Goal: Information Seeking & Learning: Understand process/instructions

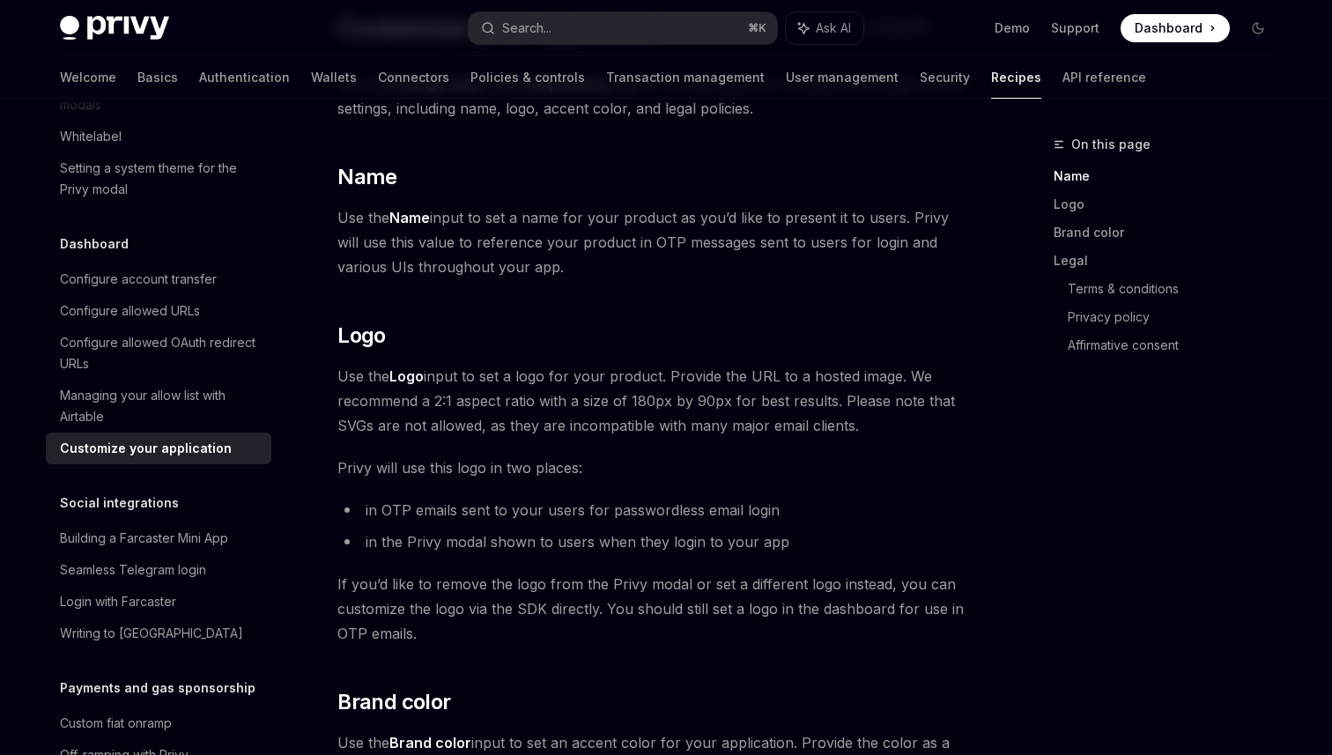
scroll to position [174, 0]
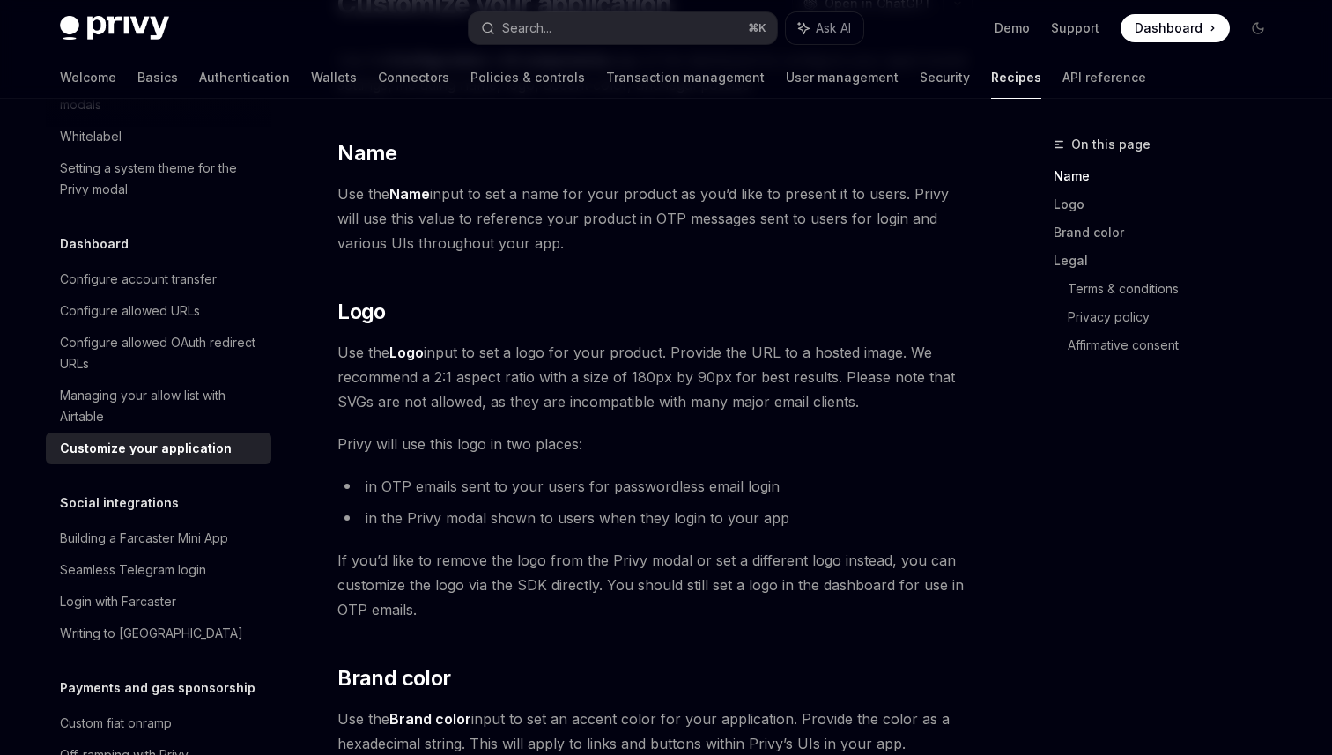
click at [860, 486] on li "in OTP emails sent to your users for passwordless email login" at bounding box center [654, 486] width 635 height 25
click at [1075, 21] on link "Support" at bounding box center [1075, 28] width 48 height 18
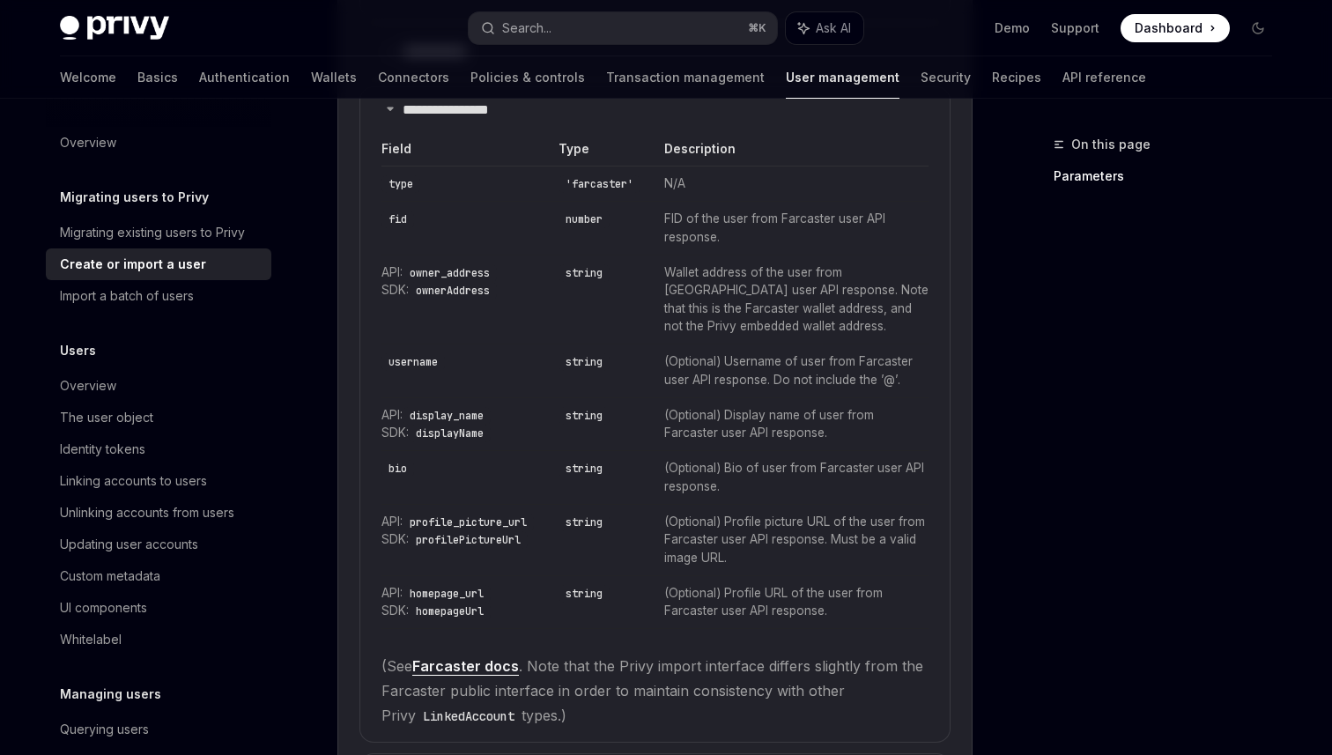
scroll to position [1188, 0]
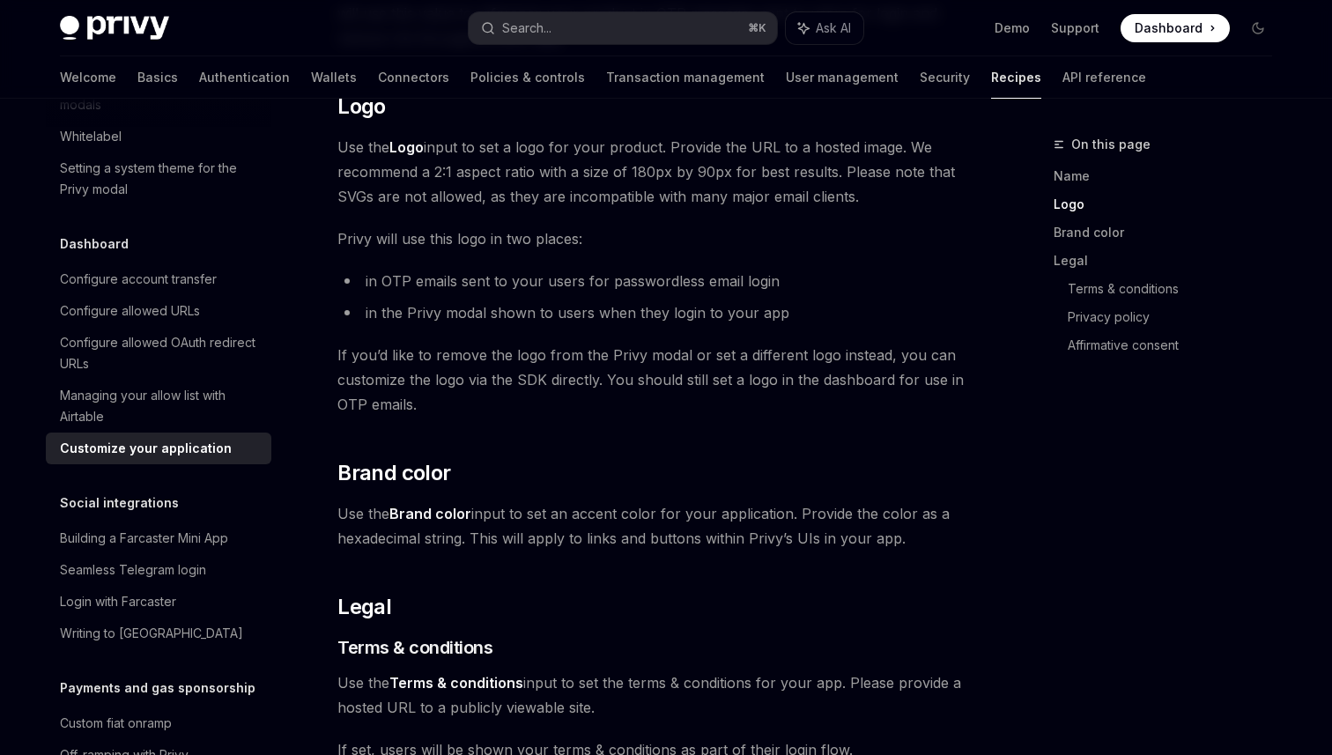
scroll to position [372, 0]
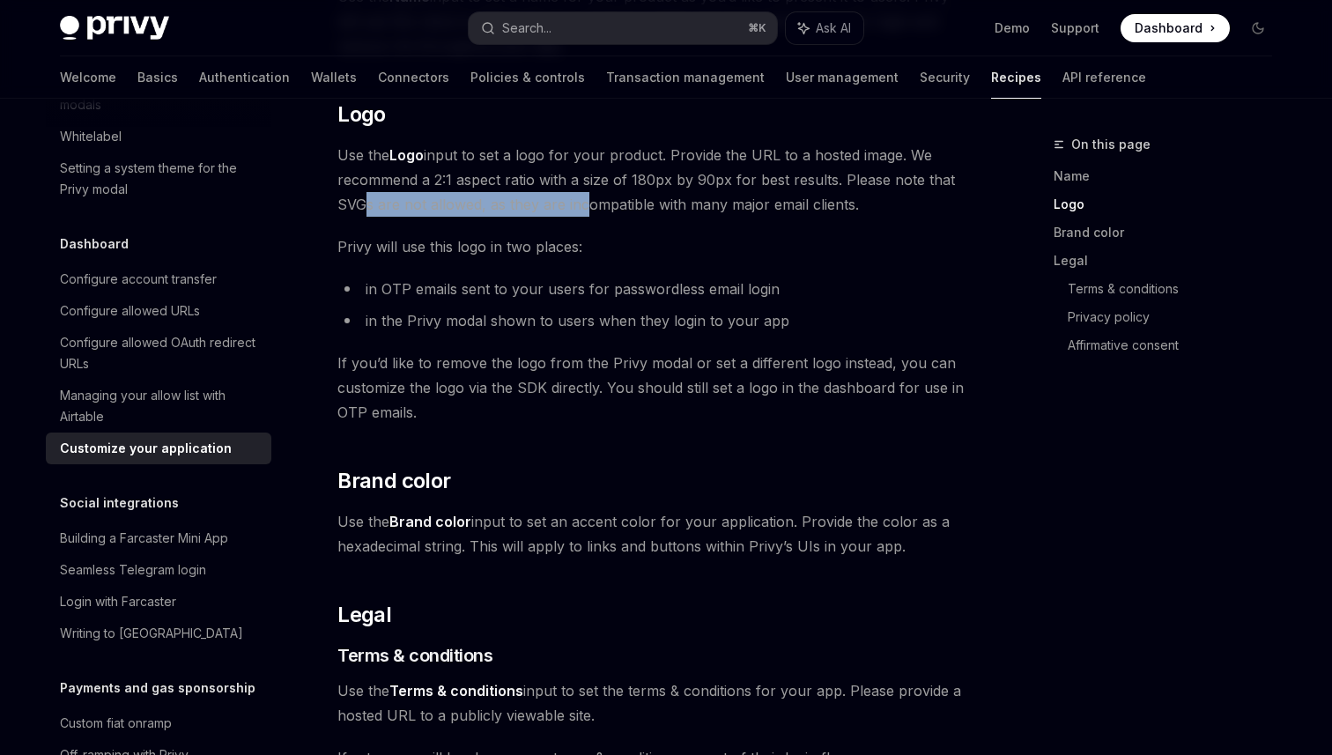
drag, startPoint x: 352, startPoint y: 209, endPoint x: 580, endPoint y: 212, distance: 228.2
click at [580, 212] on span "Use the Logo input to set a logo for your product. Provide the URL to a hosted …" at bounding box center [654, 180] width 635 height 74
click at [663, 203] on span "Use the Logo input to set a logo for your product. Provide the URL to a hosted …" at bounding box center [654, 180] width 635 height 74
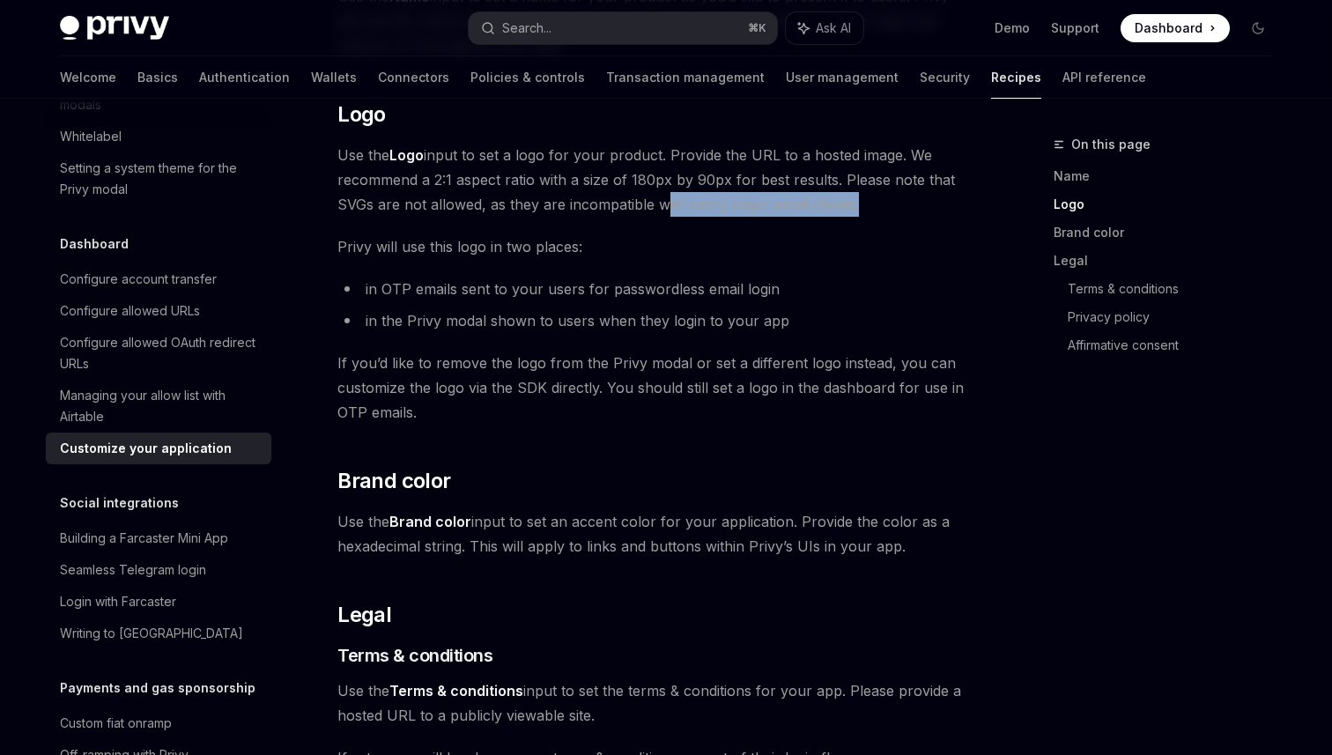
drag, startPoint x: 663, startPoint y: 203, endPoint x: 809, endPoint y: 203, distance: 145.4
click at [809, 203] on span "Use the Logo input to set a logo for your product. Provide the URL to a hosted …" at bounding box center [654, 180] width 635 height 74
click at [878, 203] on span "Use the Logo input to set a logo for your product. Provide the URL to a hosted …" at bounding box center [654, 180] width 635 height 74
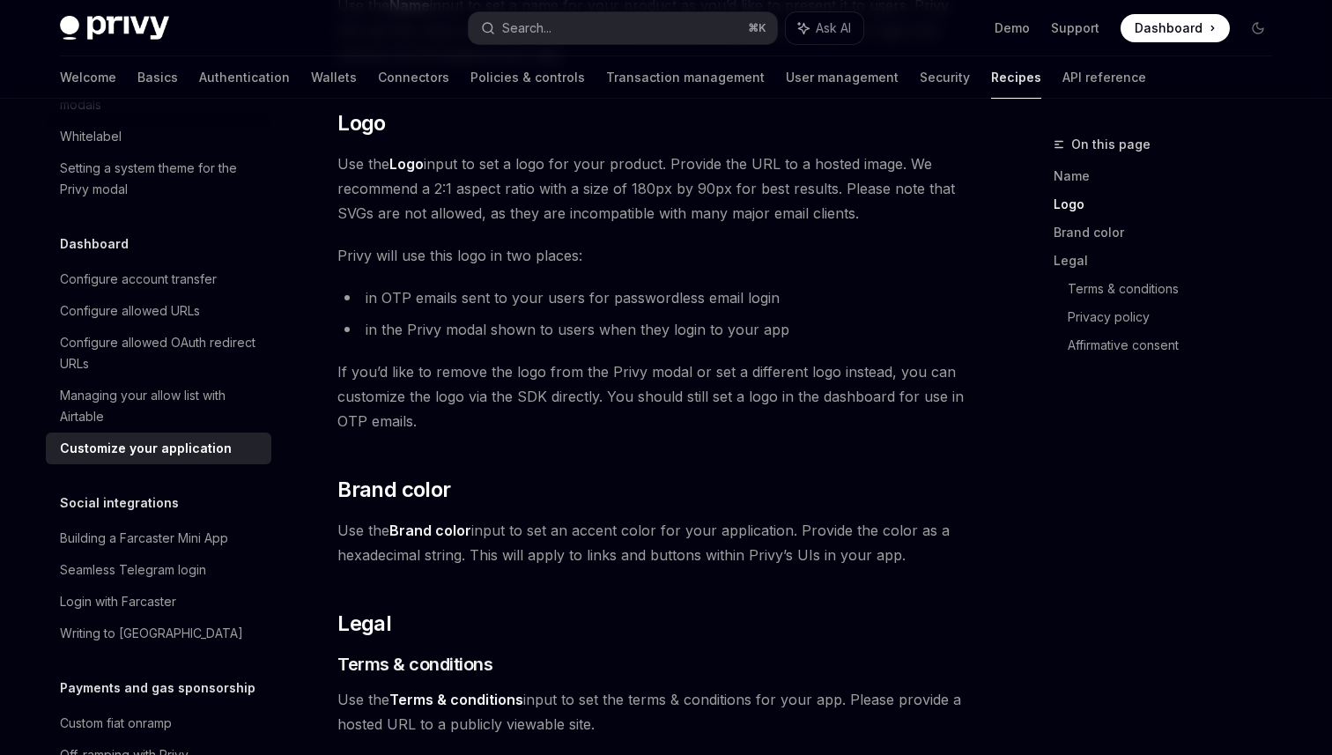
scroll to position [339, 0]
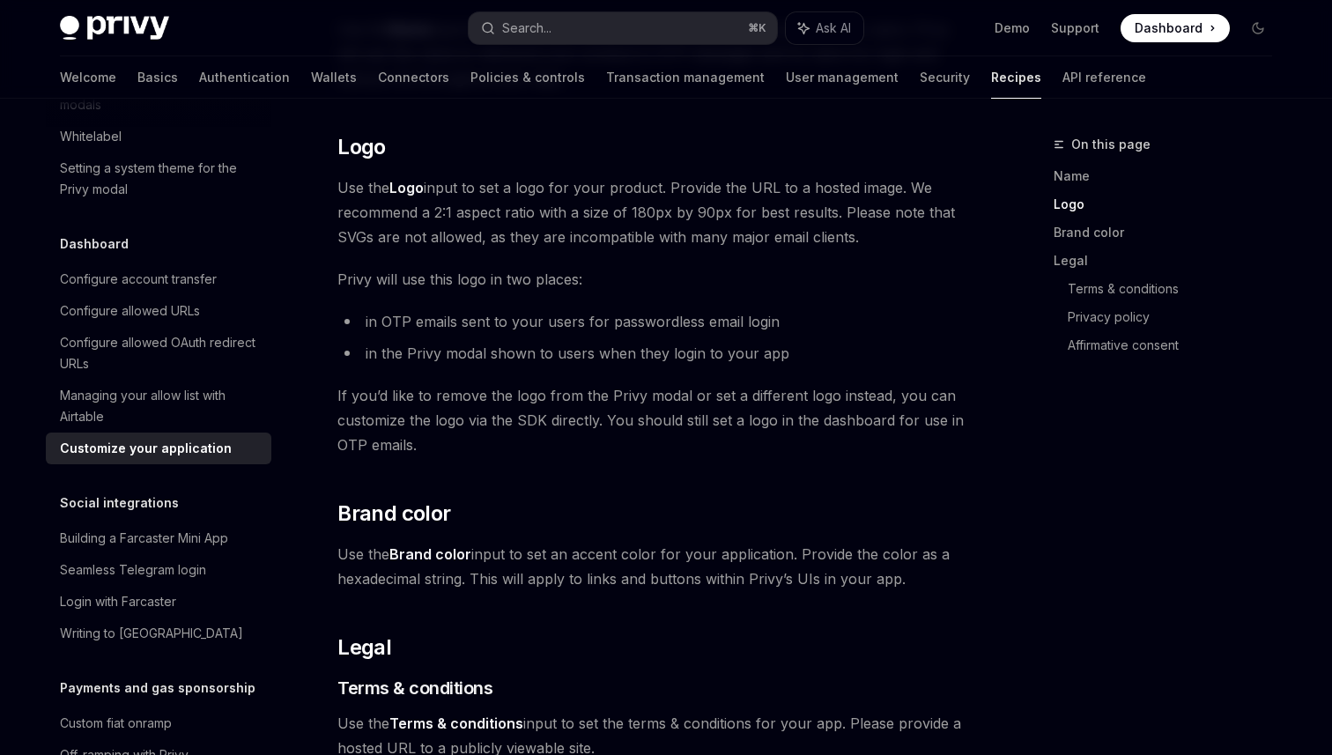
click at [493, 330] on li "in OTP emails sent to your users for passwordless email login" at bounding box center [654, 321] width 635 height 25
click at [500, 350] on li "in the Privy modal shown to users when they login to your app" at bounding box center [654, 353] width 635 height 25
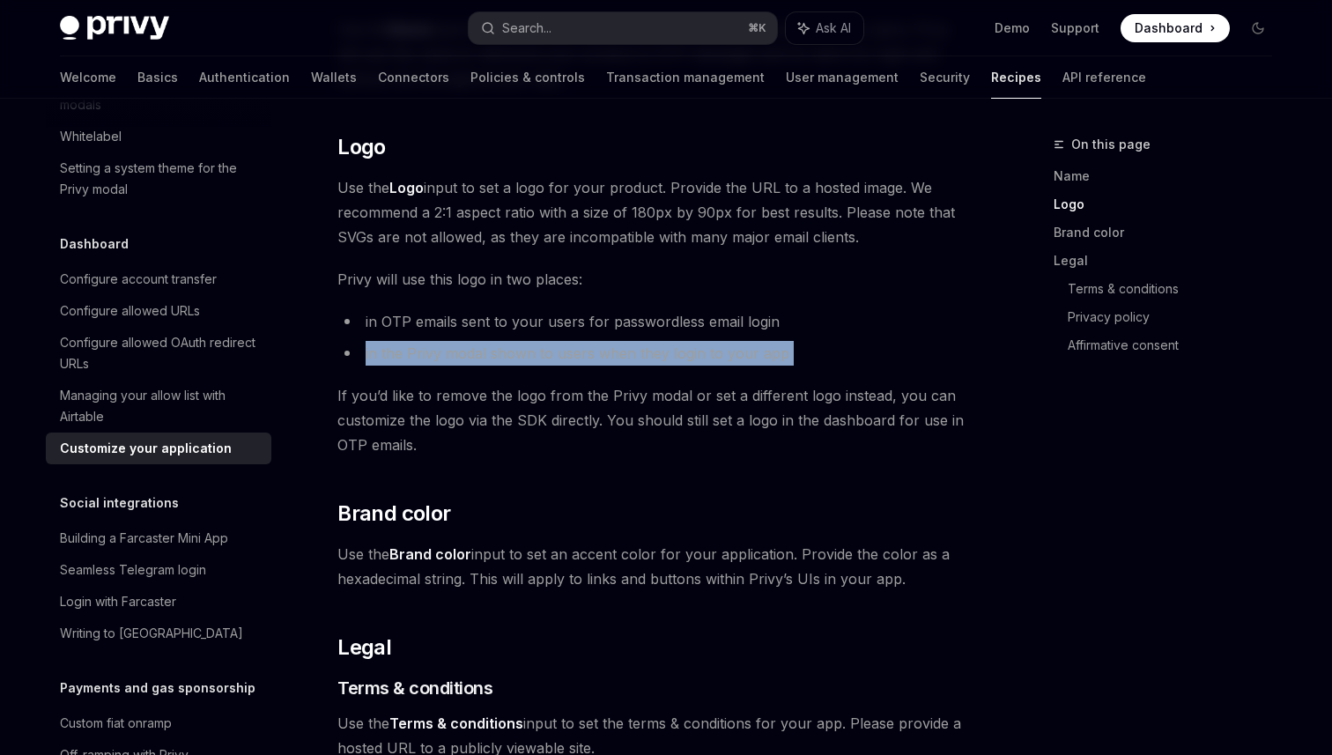
click at [505, 302] on div "Use the Configuration > UI components page of the dashboard to configure your a…" at bounding box center [654, 537] width 635 height 1308
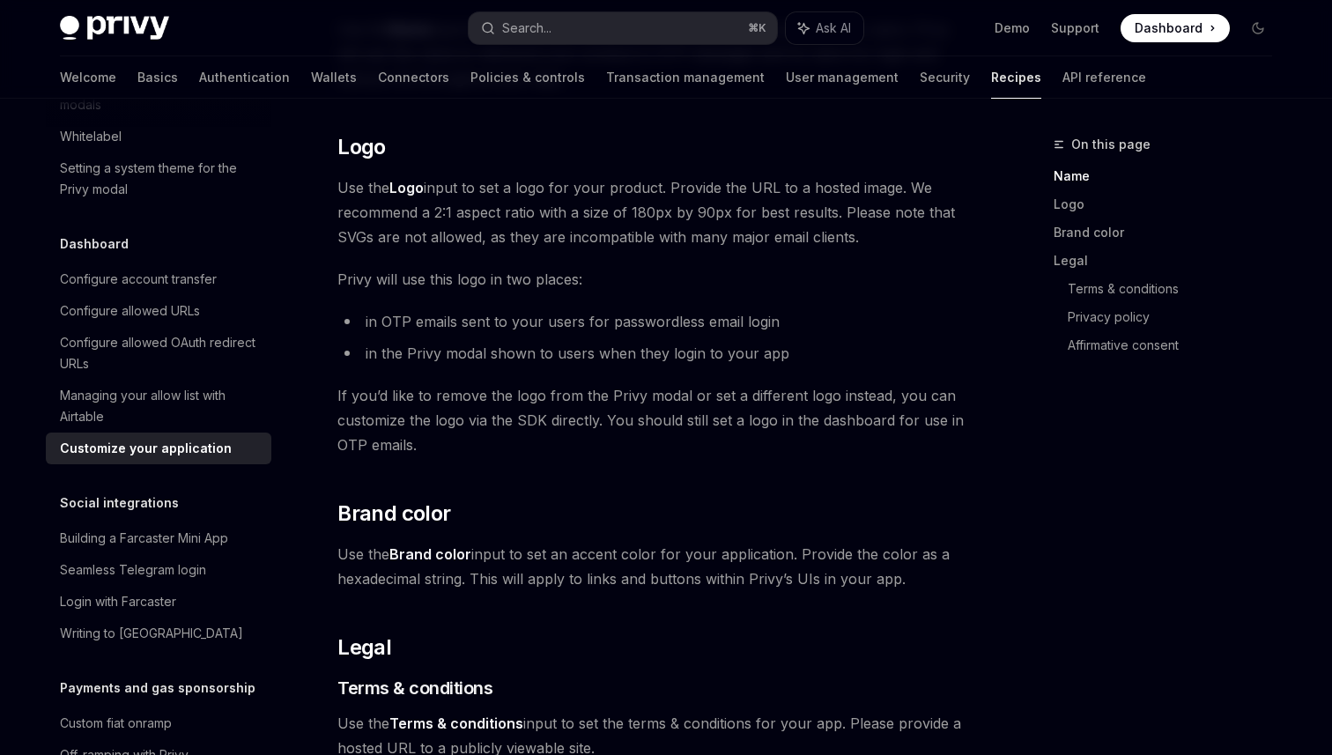
scroll to position [321, 0]
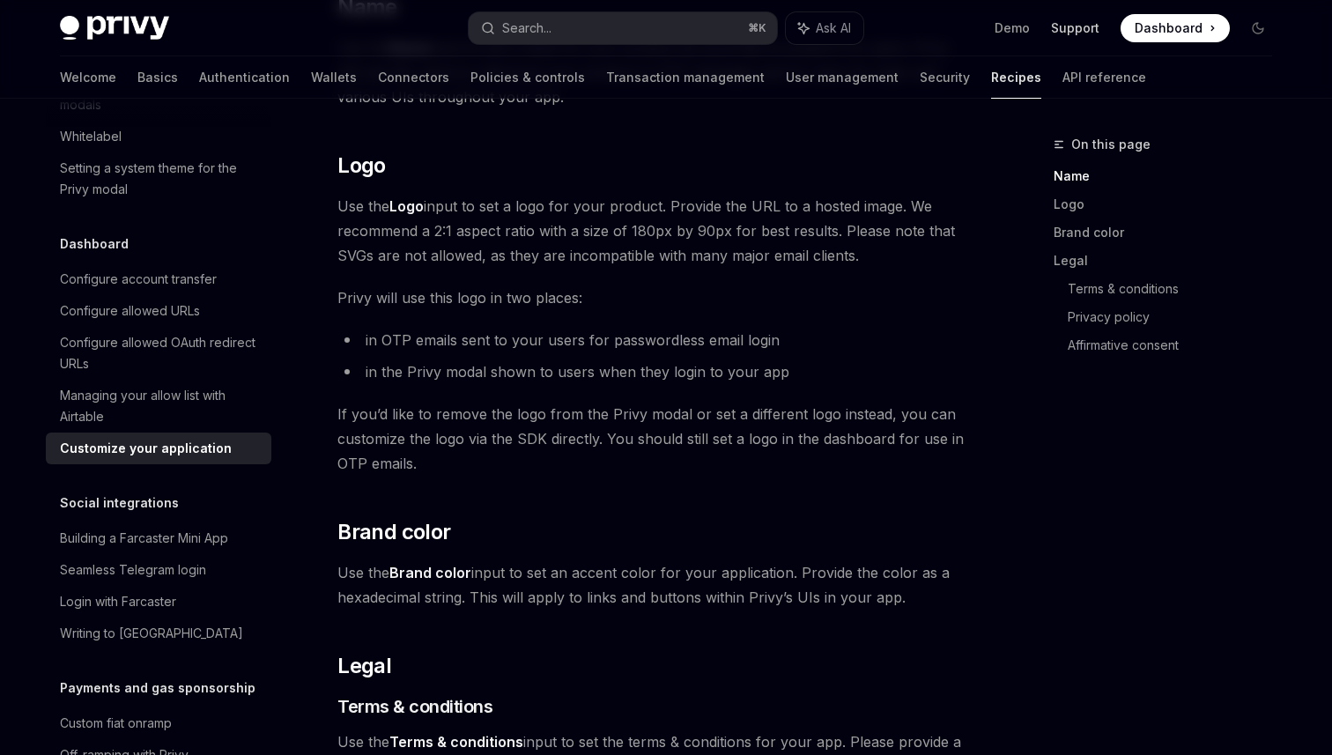
click at [1078, 26] on link "Support" at bounding box center [1075, 28] width 48 height 18
